Goal: Register for event/course

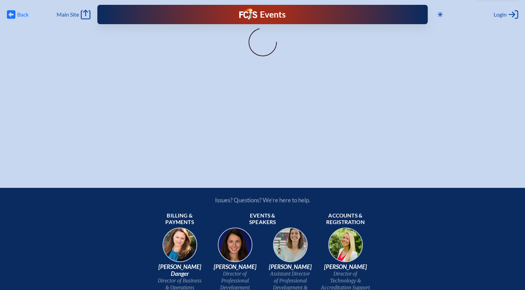
click at [23, 16] on span "Back" at bounding box center [22, 14] width 11 height 7
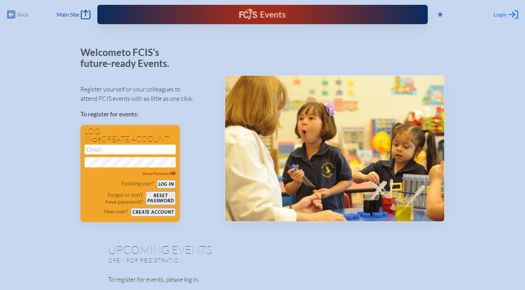
click at [500, 13] on span "Login" at bounding box center [500, 14] width 13 height 7
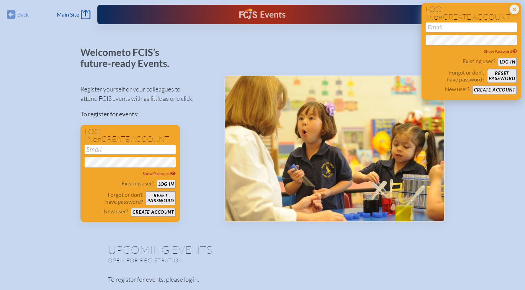
click at [492, 27] on input "email" at bounding box center [471, 27] width 91 height 10
type input "[EMAIL_ADDRESS][DOMAIN_NAME]"
click at [505, 63] on button "Log in" at bounding box center [507, 62] width 19 height 9
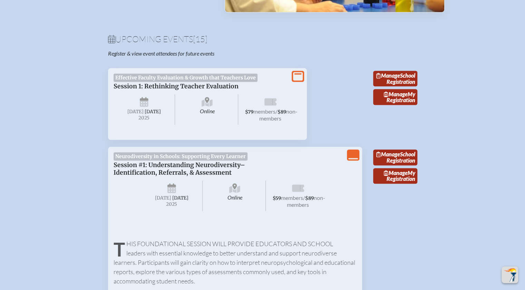
scroll to position [242, 0]
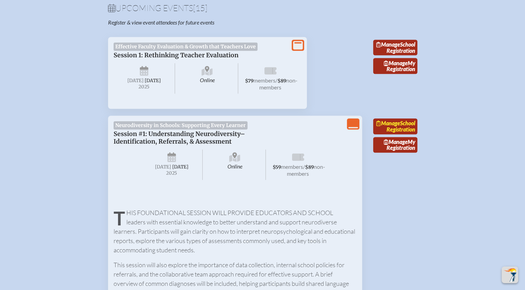
click at [399, 132] on link "Manage School Registration" at bounding box center [395, 126] width 44 height 16
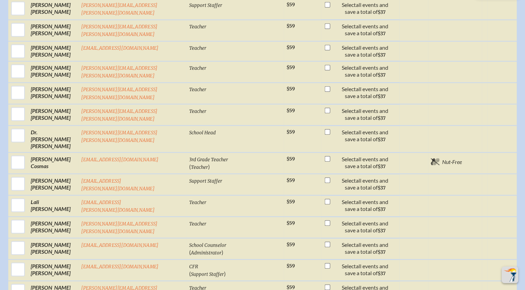
scroll to position [725, 0]
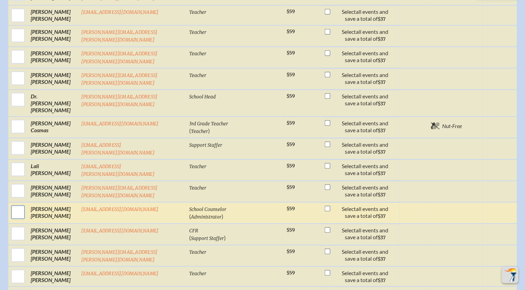
click at [14, 203] on input "checkbox" at bounding box center [17, 211] width 17 height 17
checkbox input "true"
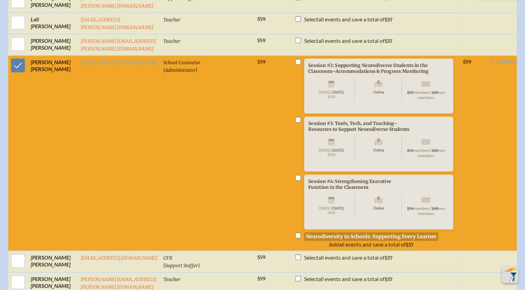
scroll to position [929, 0]
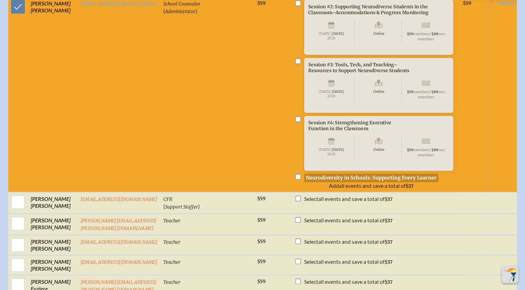
click at [295, 174] on input "checkbox" at bounding box center [298, 177] width 6 height 6
checkbox input "true"
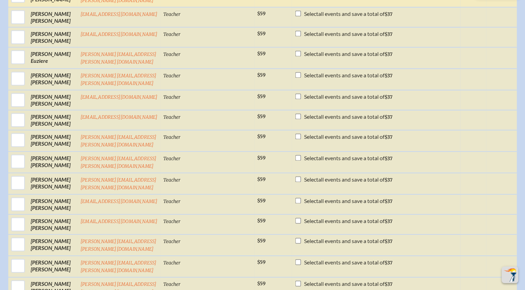
scroll to position [1171, 0]
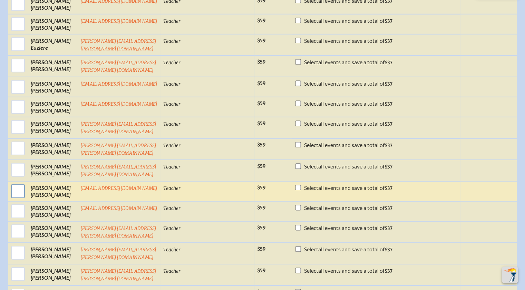
click at [17, 183] on input "checkbox" at bounding box center [17, 191] width 17 height 17
checkbox input "true"
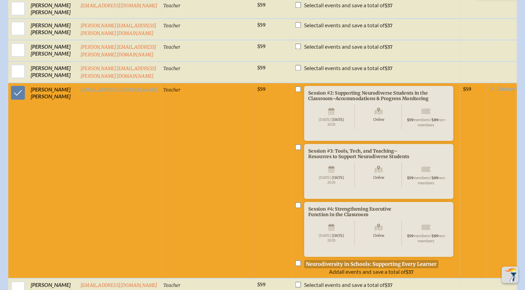
scroll to position [1344, 0]
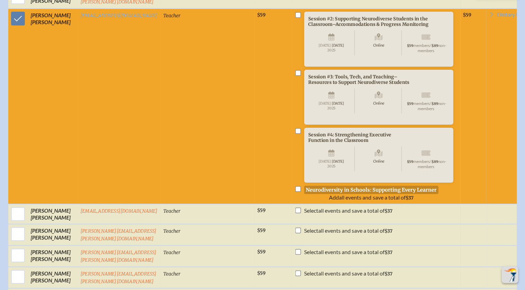
click at [295, 186] on input "checkbox" at bounding box center [298, 189] width 6 height 6
checkbox input "true"
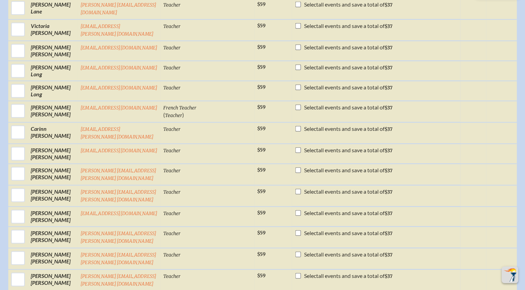
scroll to position [1965, 0]
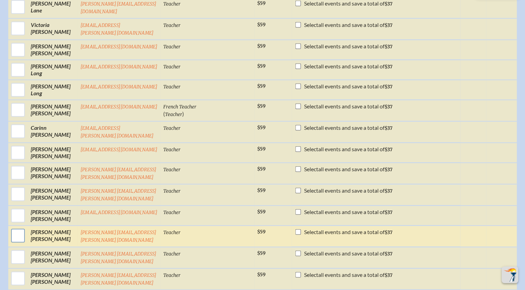
click at [13, 227] on input "checkbox" at bounding box center [17, 235] width 17 height 17
checkbox input "true"
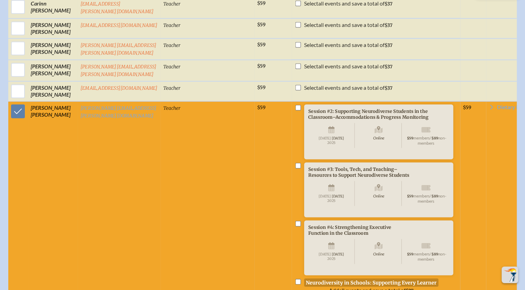
scroll to position [2138, 0]
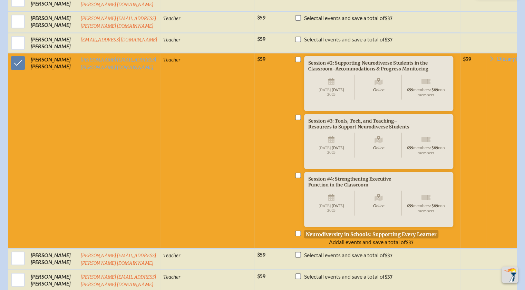
click at [295, 230] on input "checkbox" at bounding box center [298, 233] width 6 height 6
checkbox input "true"
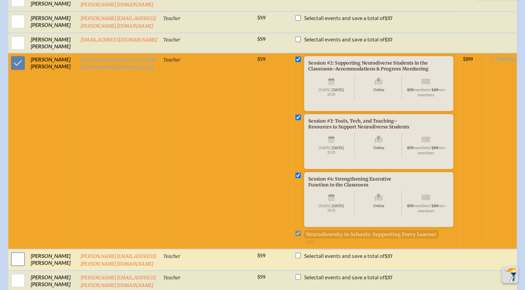
click at [16, 250] on input "checkbox" at bounding box center [17, 258] width 17 height 17
checkbox input "true"
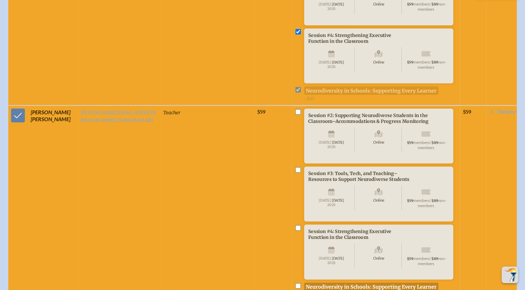
scroll to position [2310, 0]
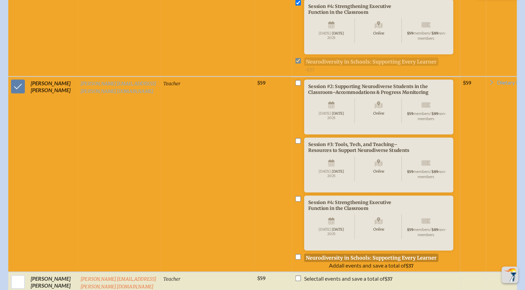
click at [295, 254] on input "checkbox" at bounding box center [298, 257] width 6 height 6
checkbox input "true"
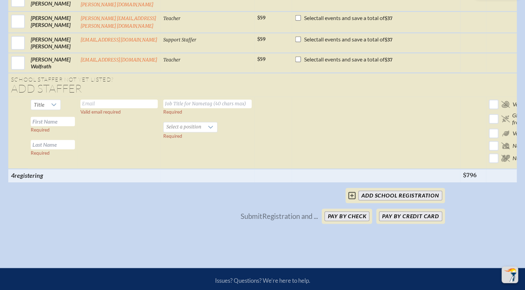
scroll to position [3622, 0]
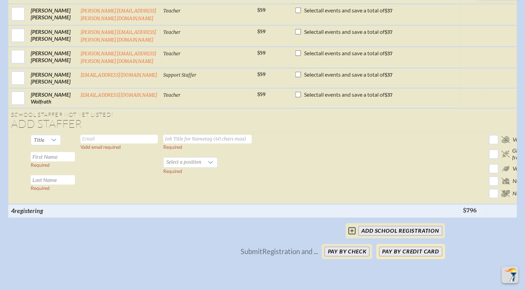
click at [413, 246] on button "Pay by Credit Card" at bounding box center [410, 251] width 63 height 10
